Goal: Task Accomplishment & Management: Manage account settings

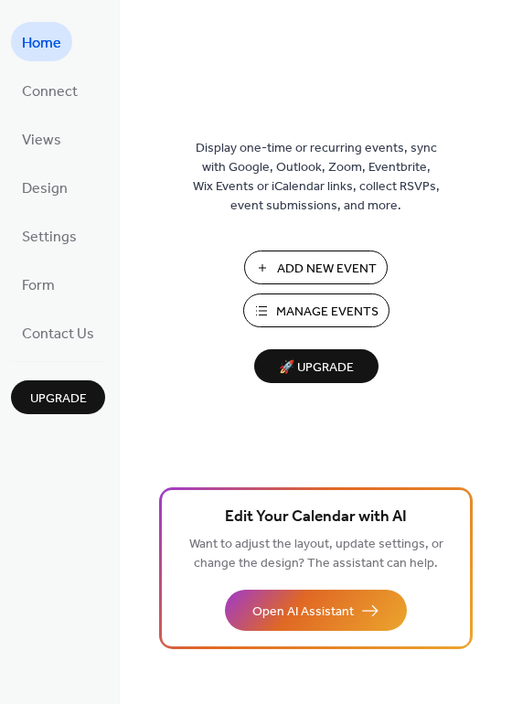
click at [341, 314] on span "Manage Events" at bounding box center [327, 312] width 102 height 19
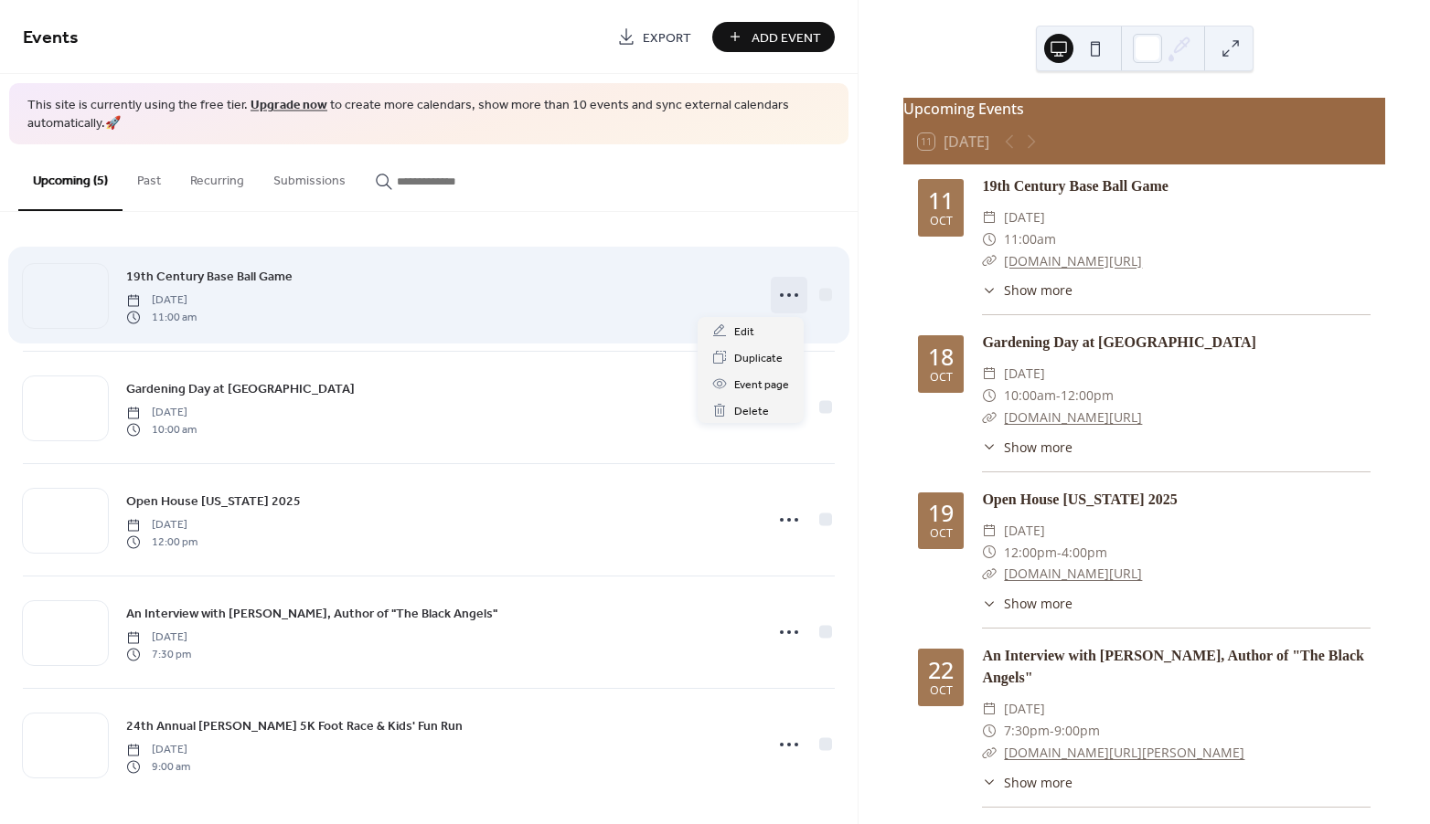
click at [785, 295] on icon at bounding box center [788, 295] width 29 height 29
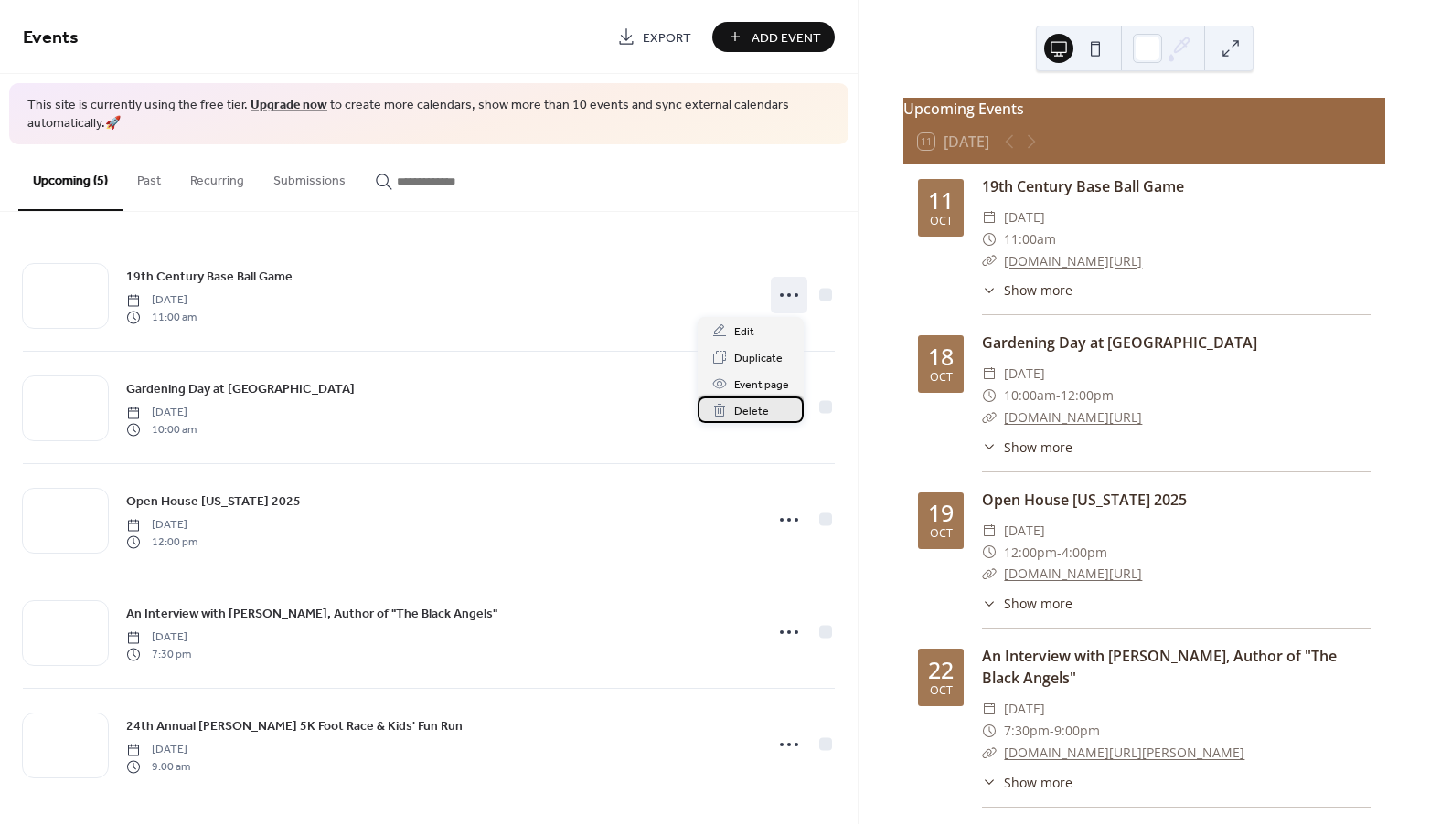
click at [751, 403] on span "Delete" at bounding box center [751, 411] width 35 height 19
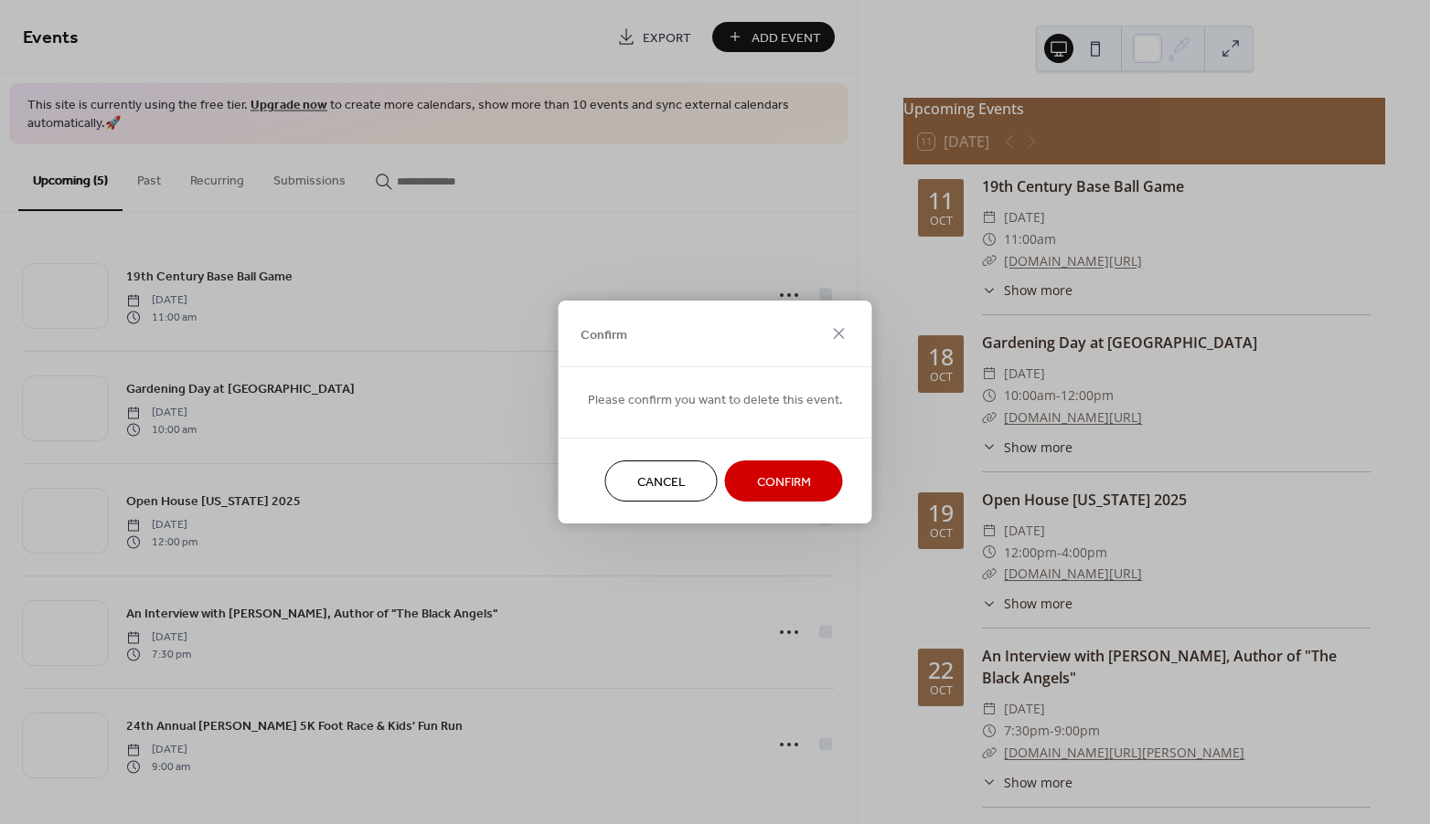
click at [770, 482] on span "Confirm" at bounding box center [784, 482] width 54 height 19
